Goal: Task Accomplishment & Management: Manage account settings

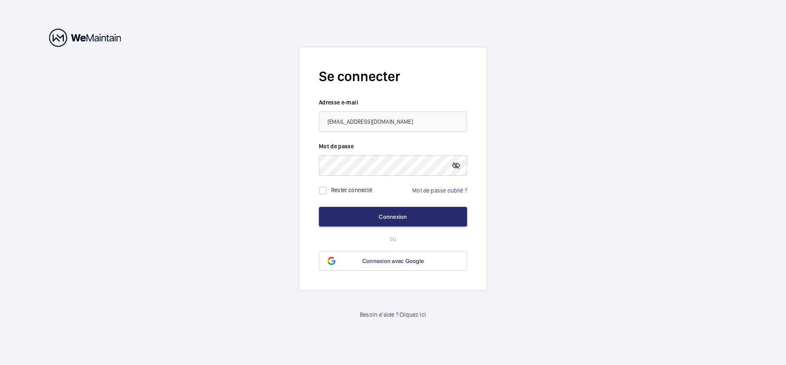
click at [457, 165] on mat-icon at bounding box center [456, 165] width 10 height 10
click at [400, 217] on button "Connexion" at bounding box center [393, 217] width 148 height 20
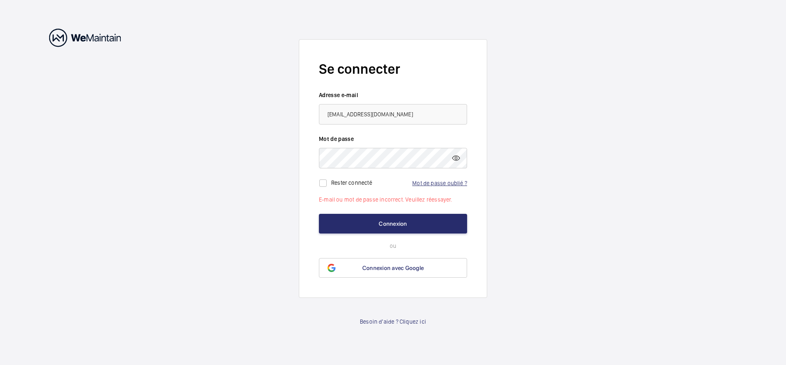
click at [454, 184] on link "Mot de passe oublié ?" at bounding box center [439, 183] width 55 height 7
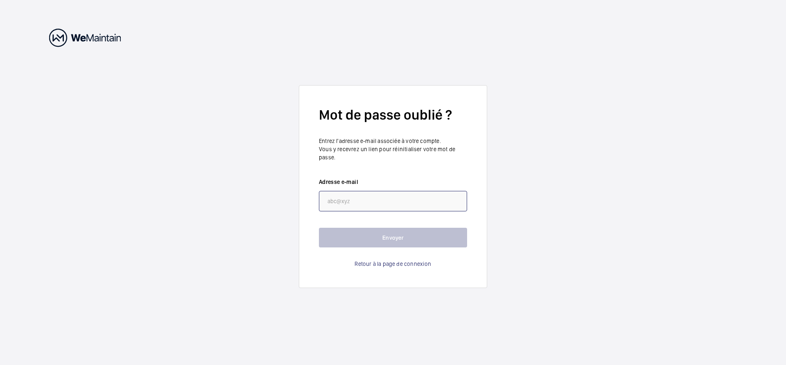
click at [332, 200] on input "email" at bounding box center [393, 201] width 148 height 20
type input "F"
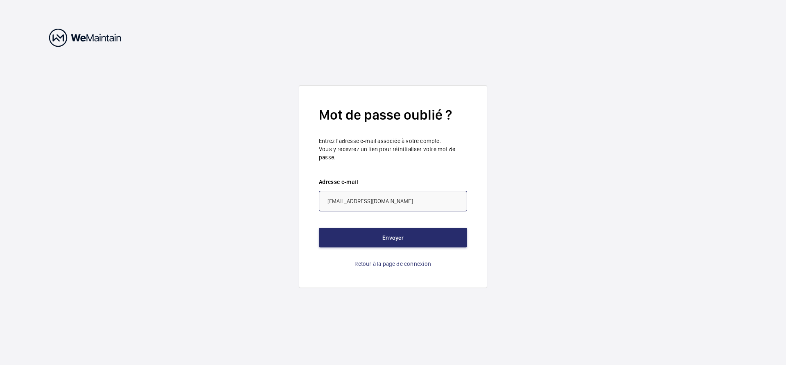
click at [359, 199] on input "florent.lemme@seine-et-marne.gouv.fr" at bounding box center [393, 201] width 148 height 20
click at [356, 200] on input "florent.lemme@seine-et-marne.gouv.fr" at bounding box center [393, 201] width 148 height 20
click at [355, 201] on input "florent.leme@seine-et-marne.gouv.fr" at bounding box center [393, 201] width 148 height 20
type input "florent.lemee@seine-et-marne.gouv.fr"
click at [392, 235] on button "Envoyer" at bounding box center [393, 238] width 148 height 20
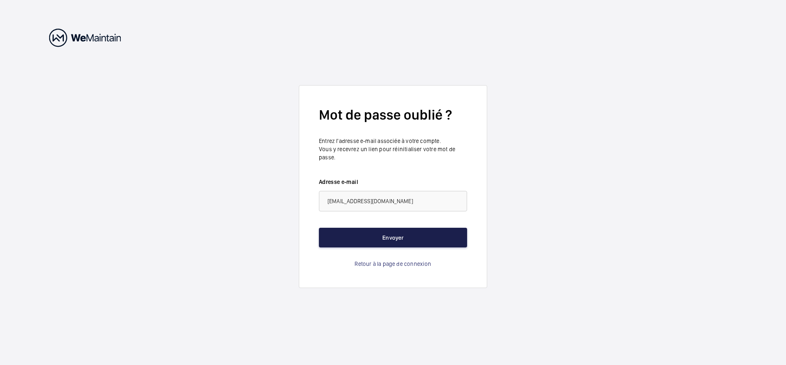
click at [393, 234] on button "Envoyer" at bounding box center [393, 238] width 148 height 20
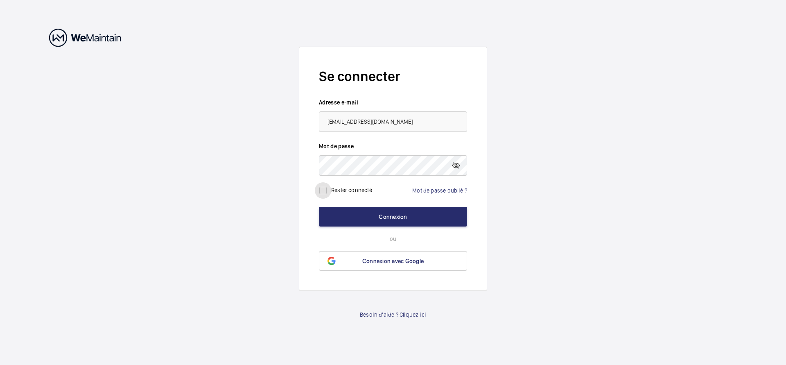
click at [327, 190] on input "checkbox" at bounding box center [323, 190] width 16 height 16
checkbox input "true"
click at [385, 213] on button "Connexion" at bounding box center [393, 217] width 148 height 20
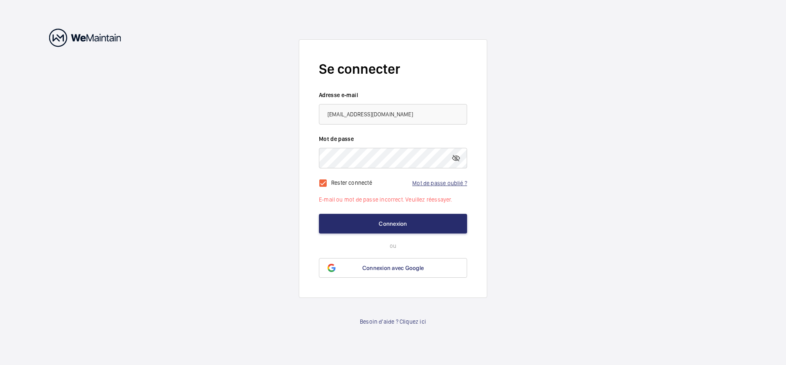
click at [443, 180] on link "Mot de passe oublié ?" at bounding box center [439, 183] width 55 height 7
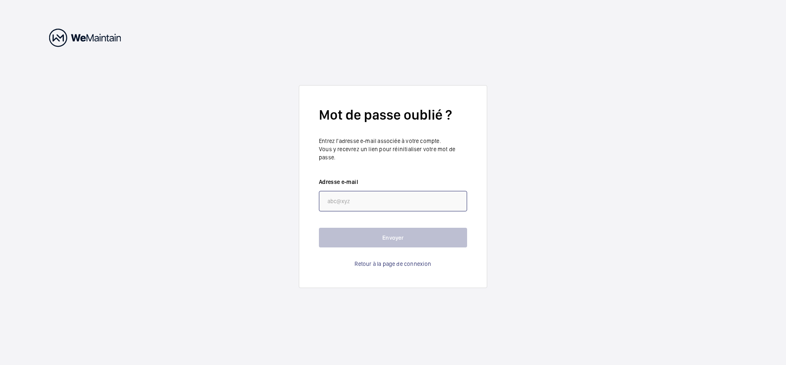
click at [343, 200] on input "email" at bounding box center [393, 201] width 148 height 20
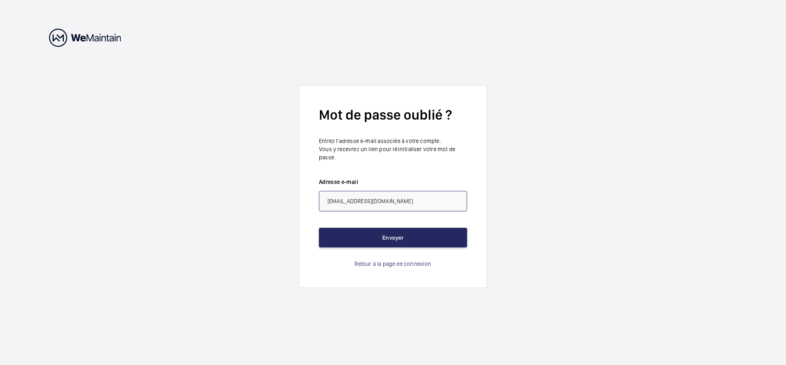
type input "florent.lemee@seine-et-marne.gouv.fr"
click at [377, 234] on button "Envoyer" at bounding box center [393, 238] width 148 height 20
click at [401, 239] on button "Envoyer" at bounding box center [393, 238] width 148 height 20
click at [401, 238] on button "Envoyer" at bounding box center [393, 238] width 148 height 20
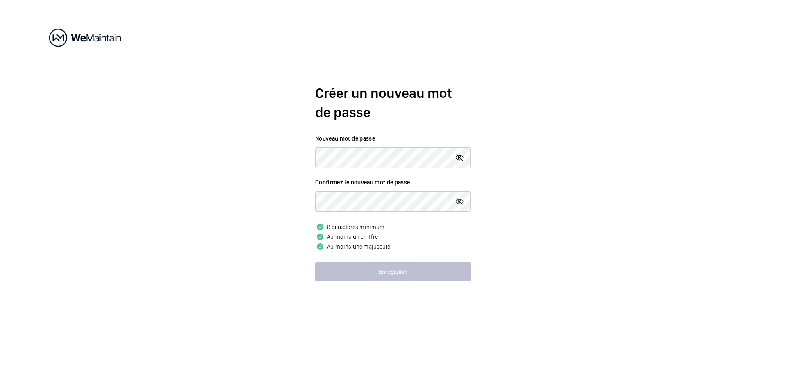
click at [463, 156] on mat-icon at bounding box center [460, 158] width 10 height 10
click at [379, 271] on button "Enregistrer" at bounding box center [393, 272] width 156 height 20
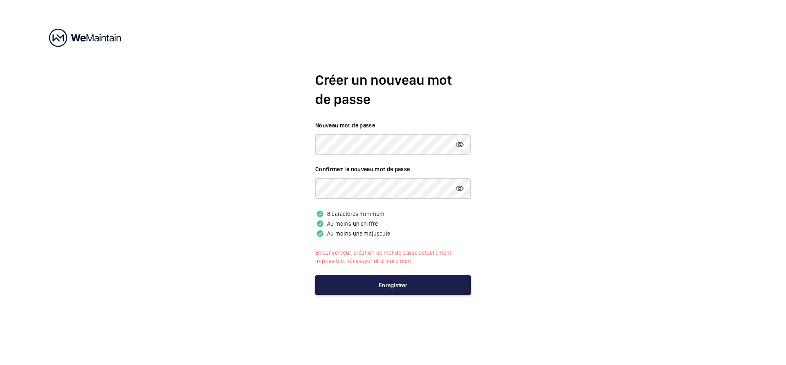
click at [404, 284] on button "Enregistrer" at bounding box center [393, 285] width 156 height 20
